Goal: Information Seeking & Learning: Find specific fact

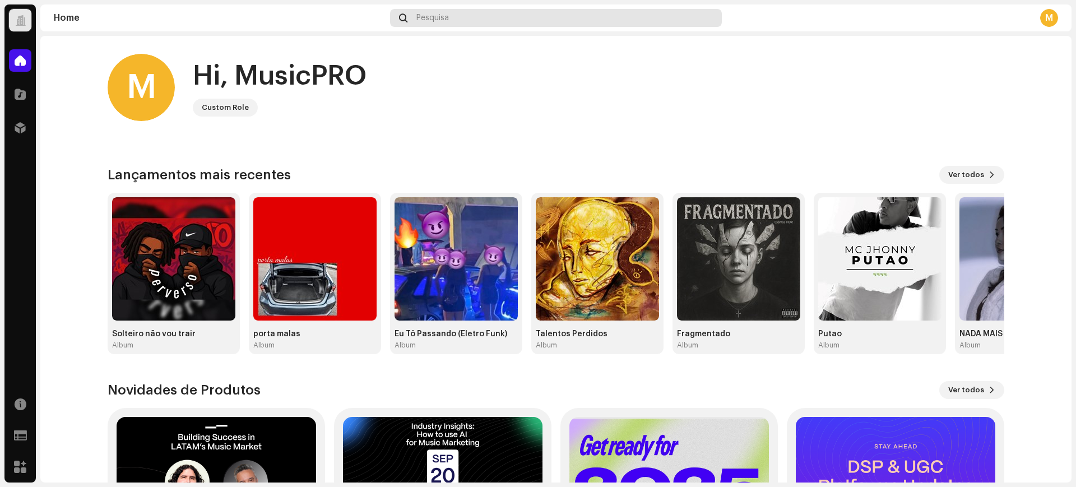
click at [439, 21] on span "Pesquisa" at bounding box center [433, 17] width 33 height 9
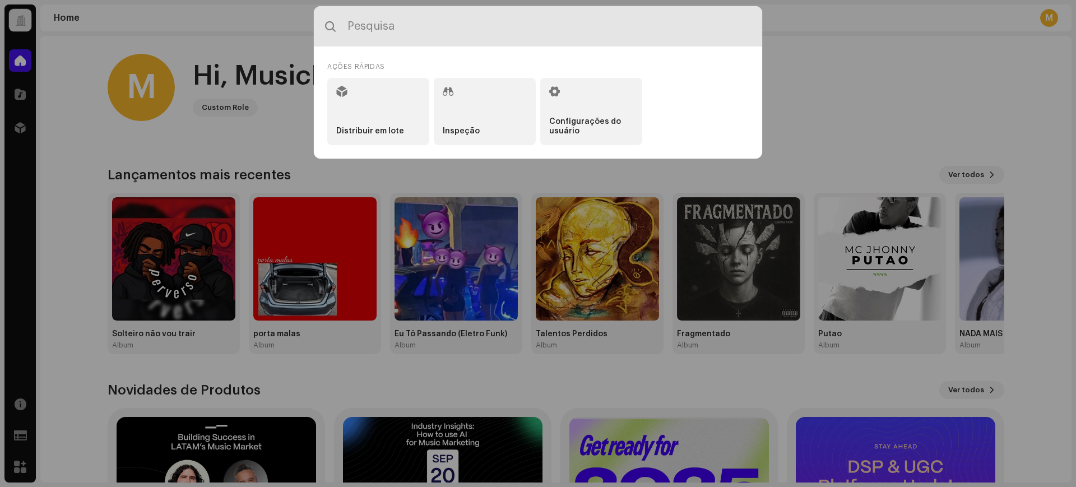
paste input "Dj Menor Silva"
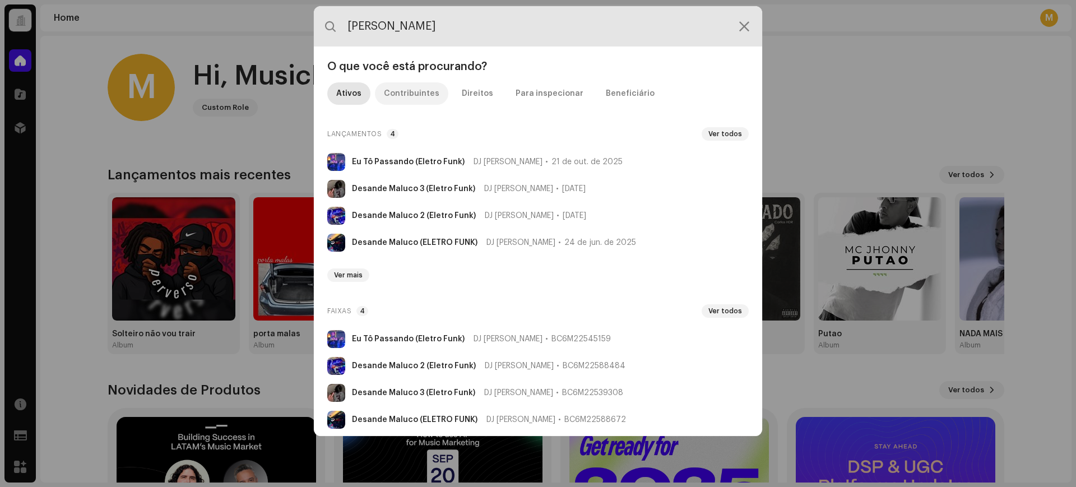
type input "Dj Menor Silva"
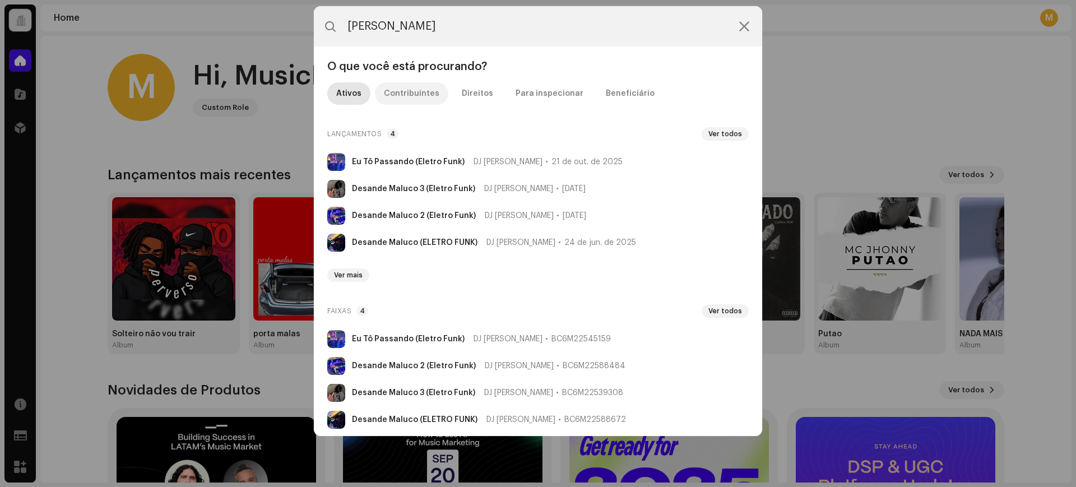
click at [433, 94] on div "Contribuintes" at bounding box center [411, 93] width 55 height 22
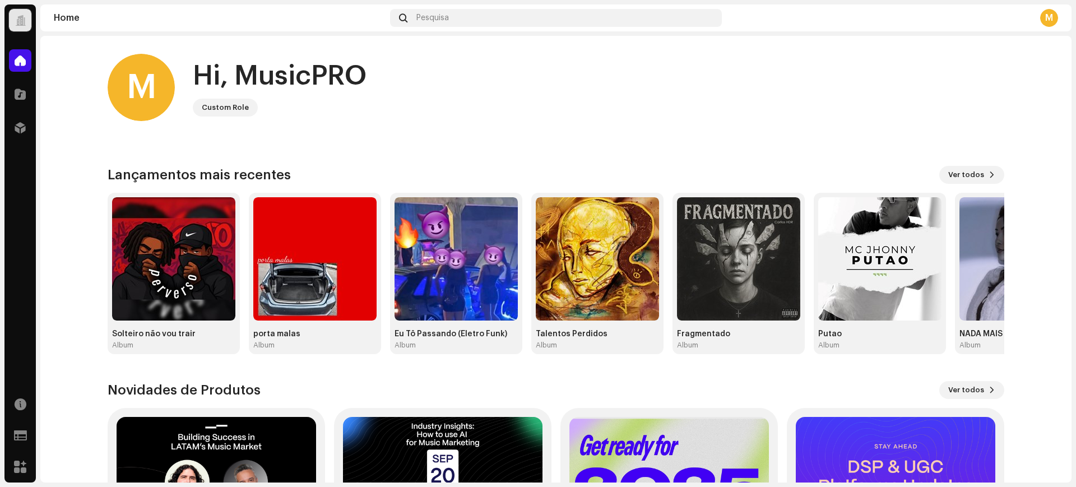
click at [1056, 11] on div "M" at bounding box center [1049, 18] width 18 height 18
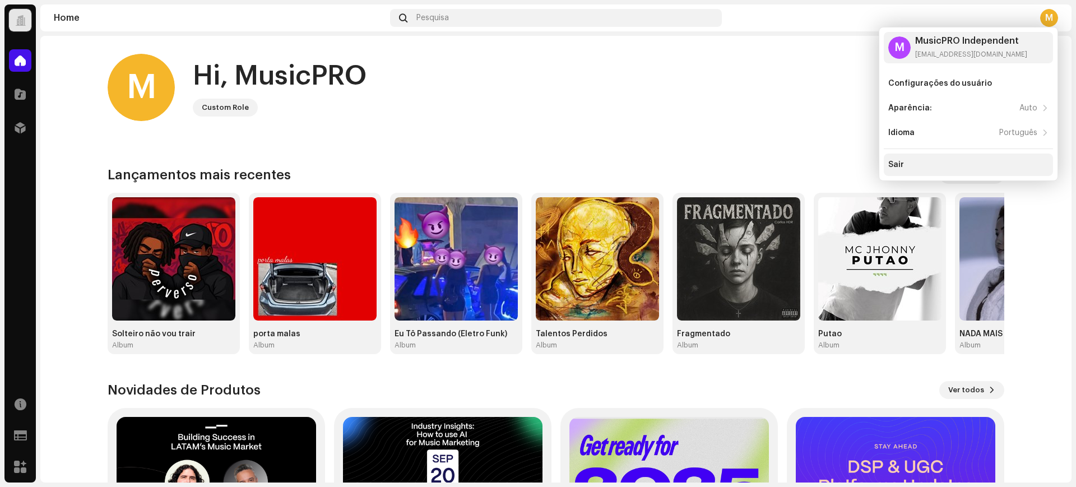
click at [962, 156] on div "Sair" at bounding box center [968, 165] width 169 height 22
